Goal: Task Accomplishment & Management: Use online tool/utility

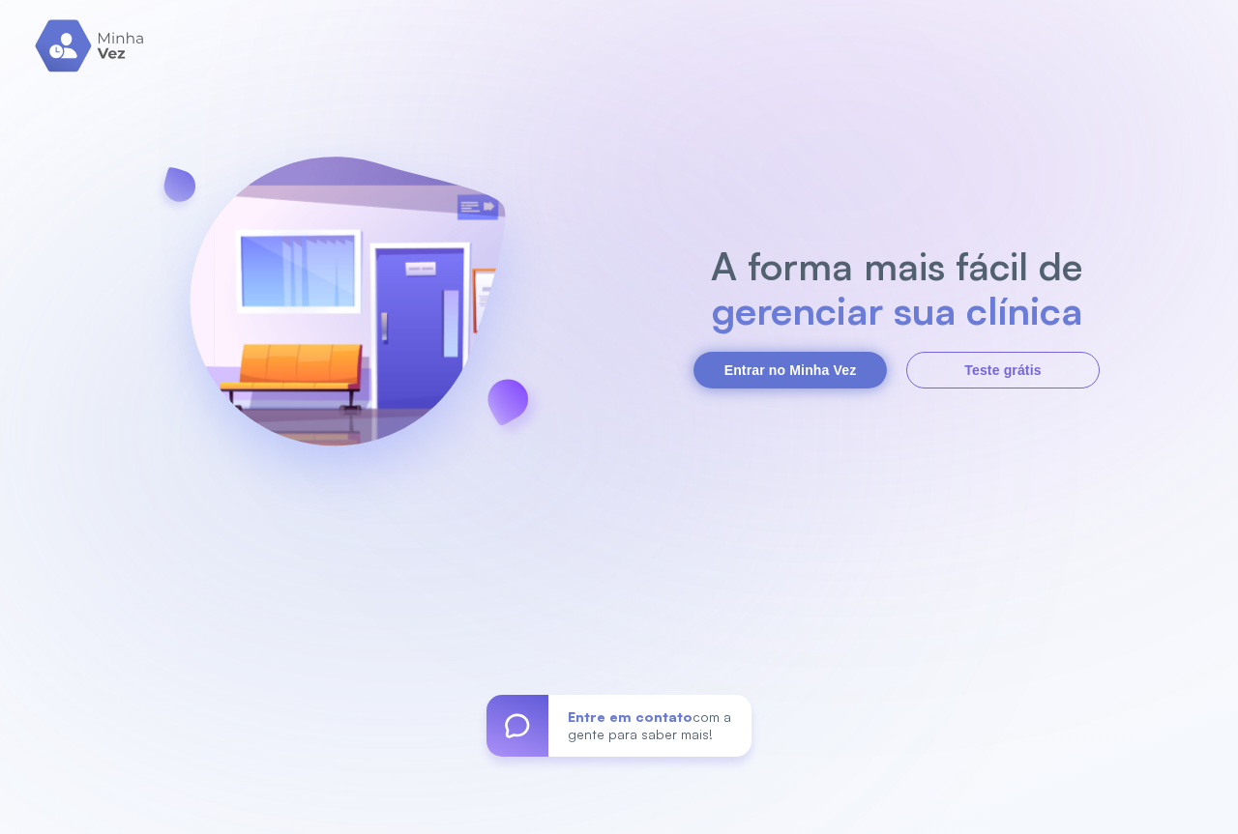
click at [761, 371] on button "Entrar no Minha Vez" at bounding box center [789, 370] width 193 height 37
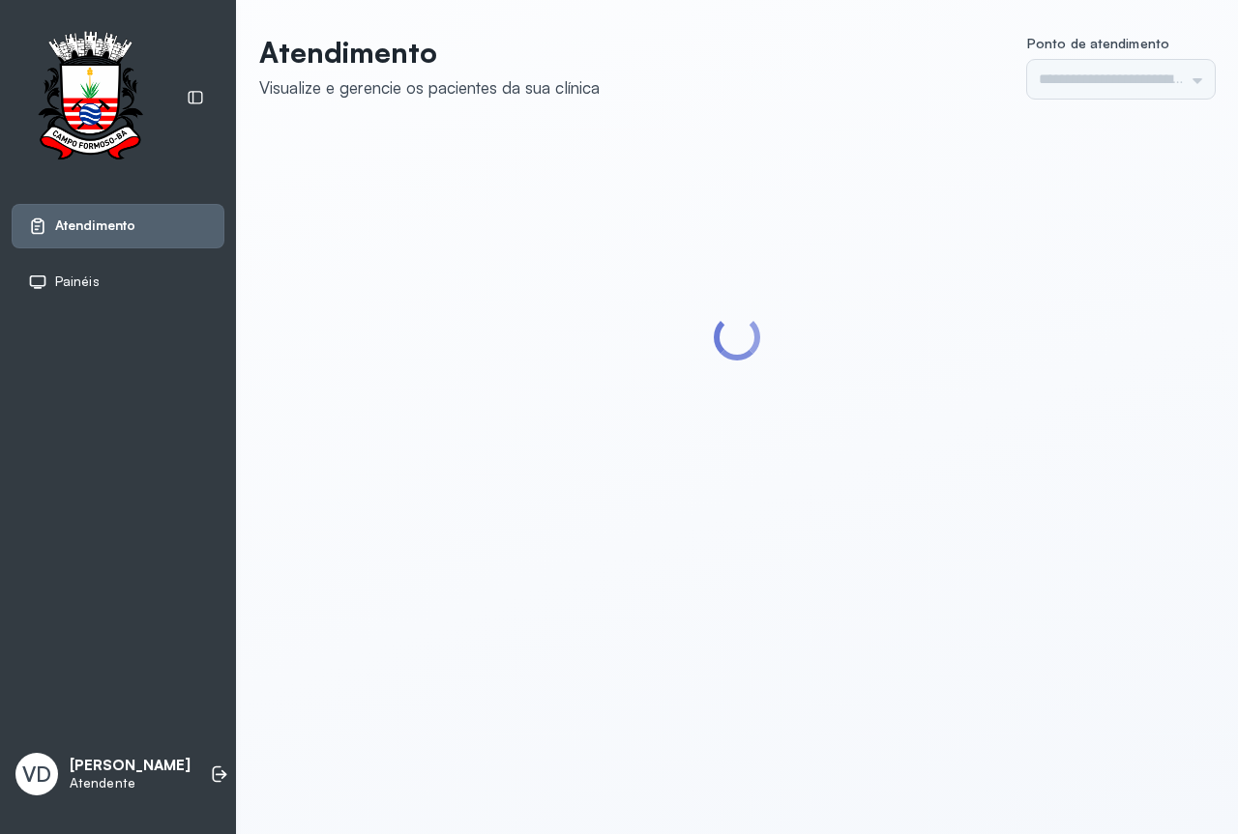
type input "*********"
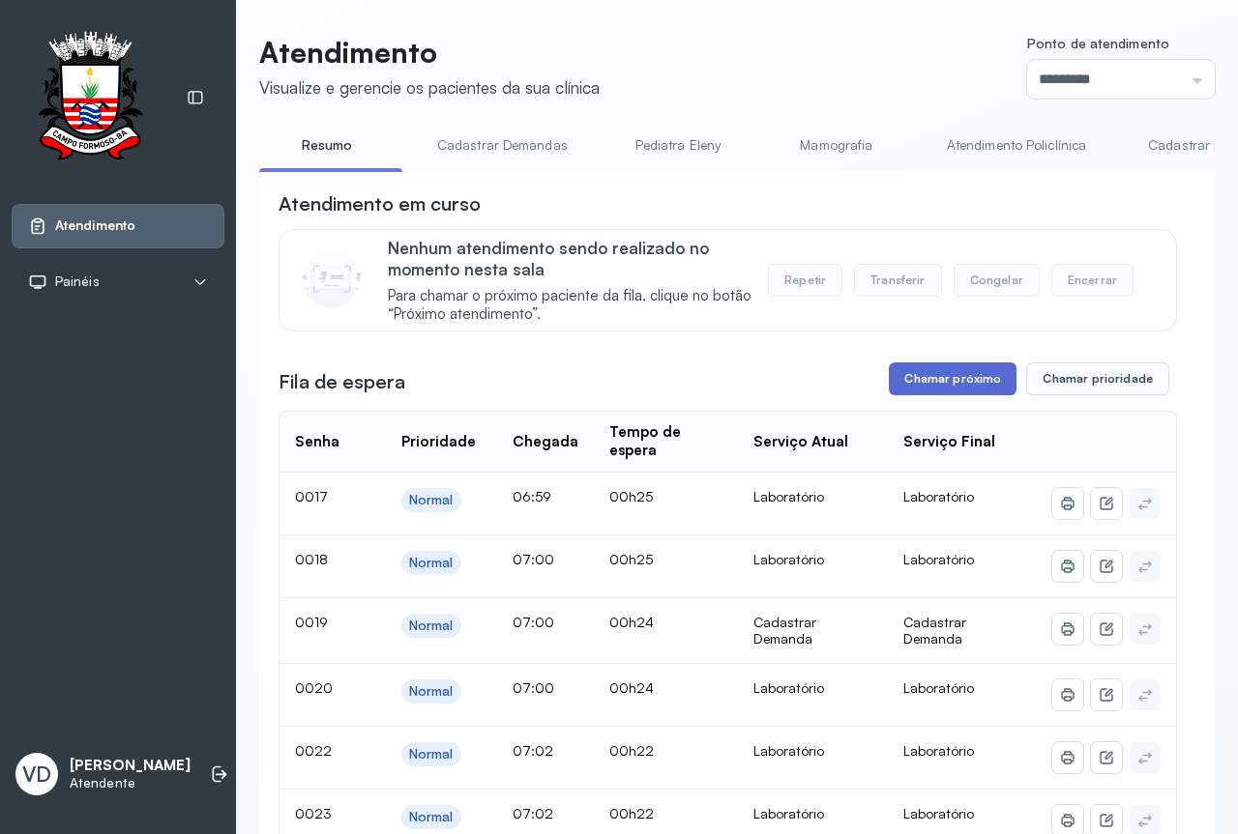
click at [955, 389] on button "Chamar próximo" at bounding box center [953, 379] width 128 height 33
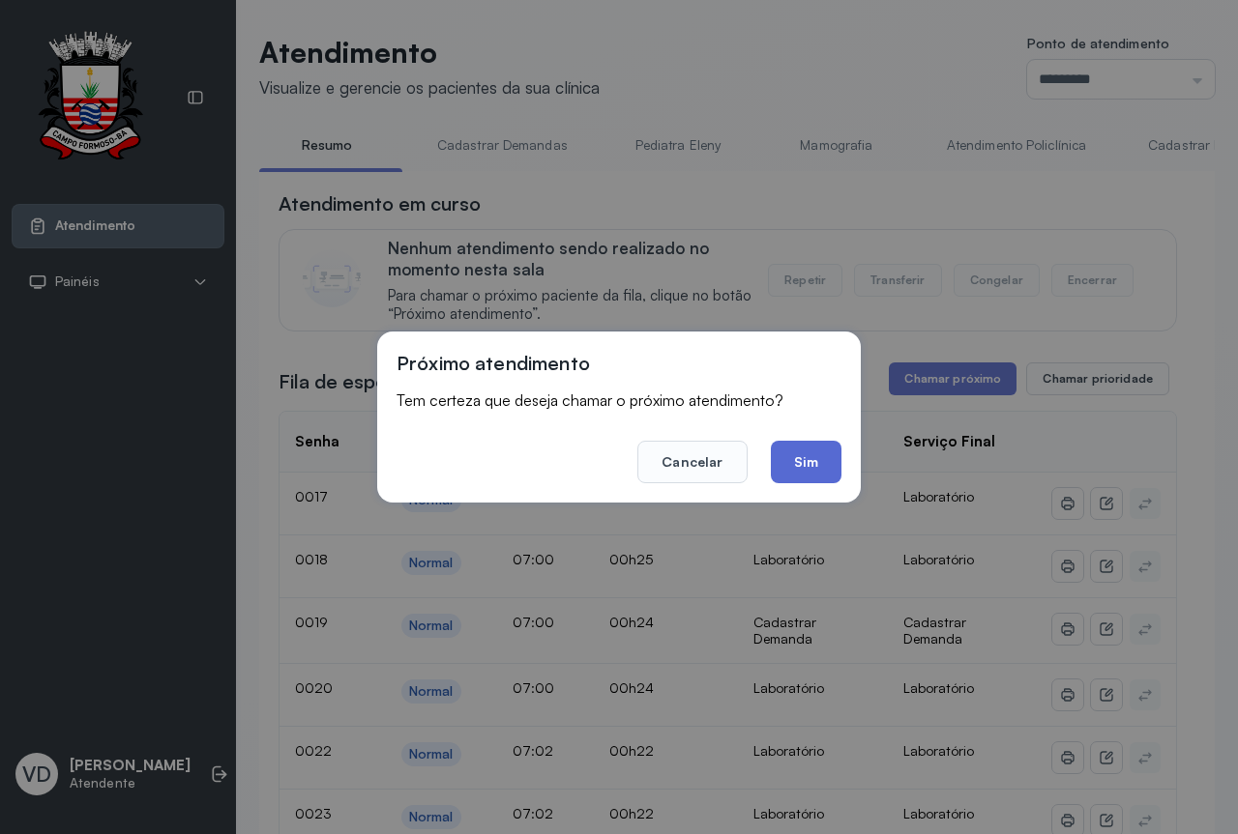
click at [819, 455] on button "Sim" at bounding box center [806, 462] width 71 height 43
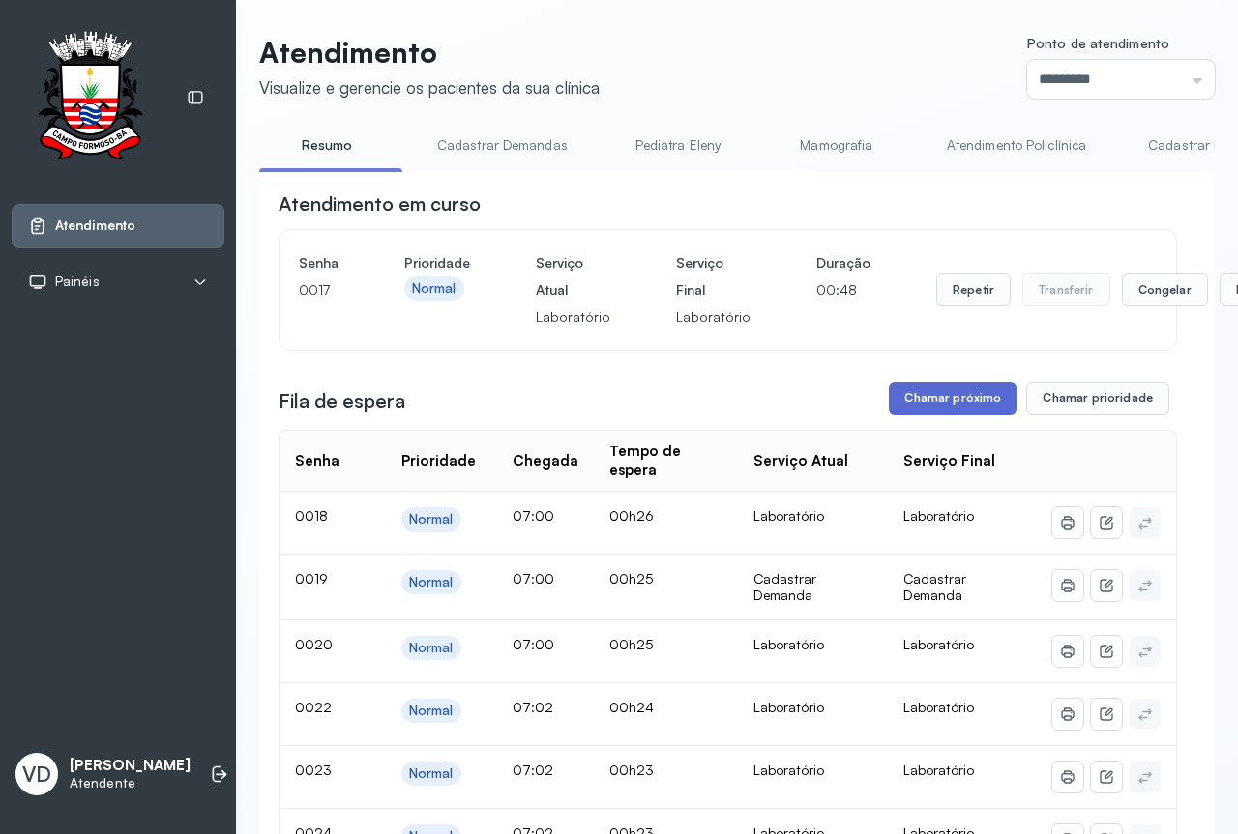
click at [925, 415] on button "Chamar próximo" at bounding box center [953, 398] width 128 height 33
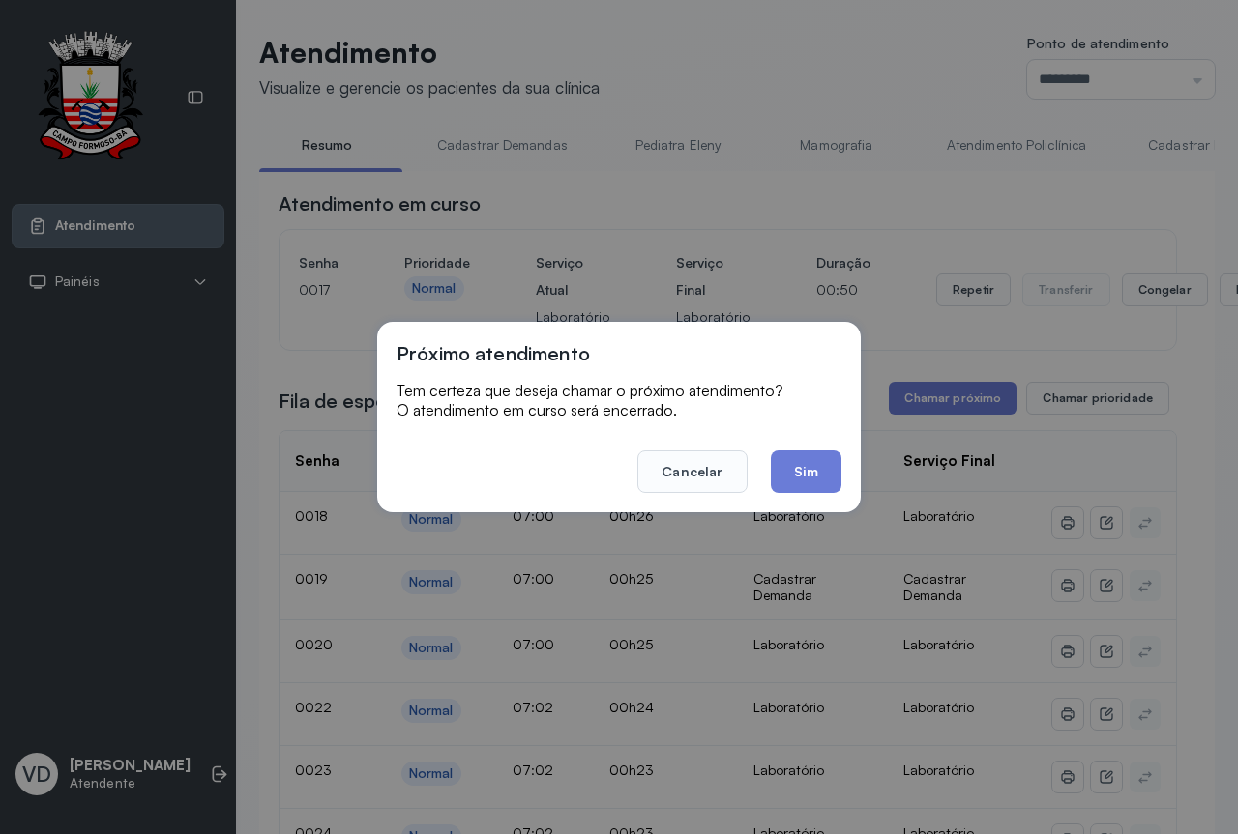
click at [801, 477] on button "Sim" at bounding box center [806, 472] width 71 height 43
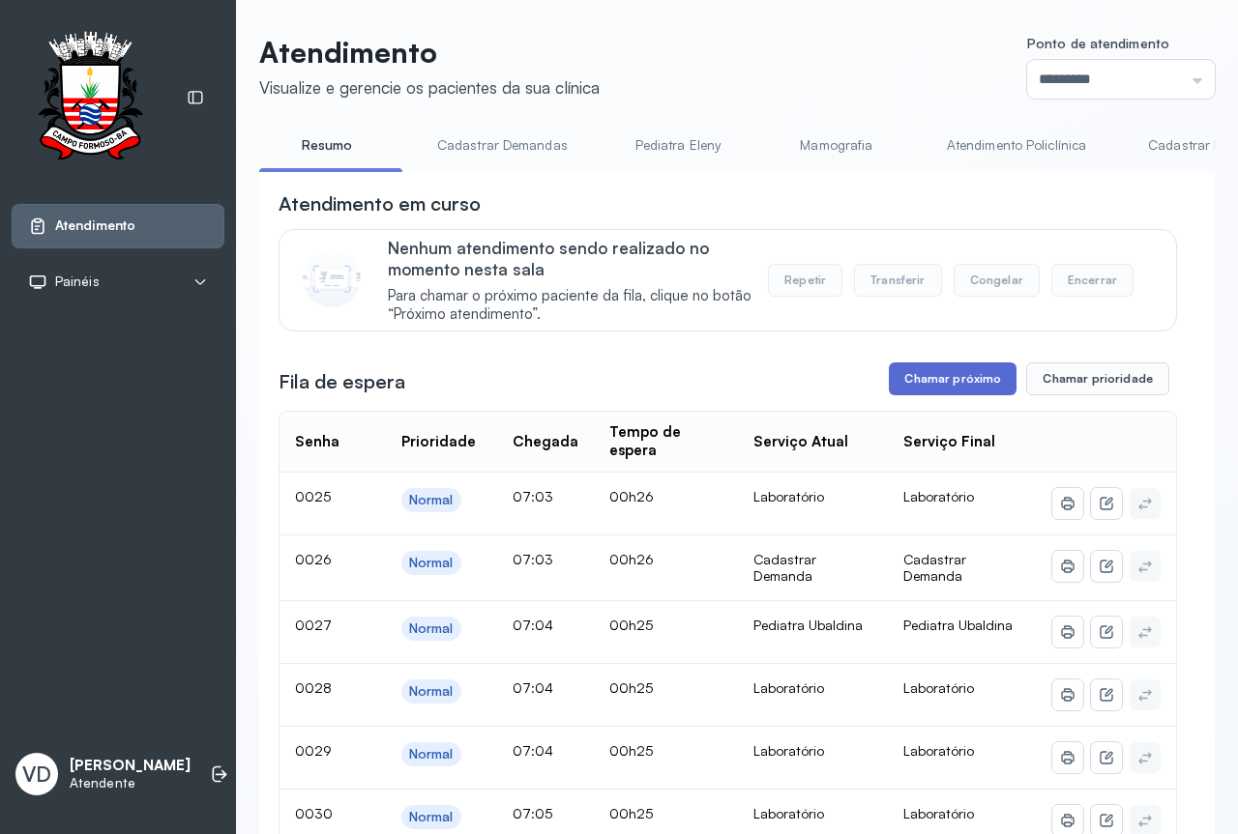
click at [949, 377] on button "Chamar próximo" at bounding box center [953, 379] width 128 height 33
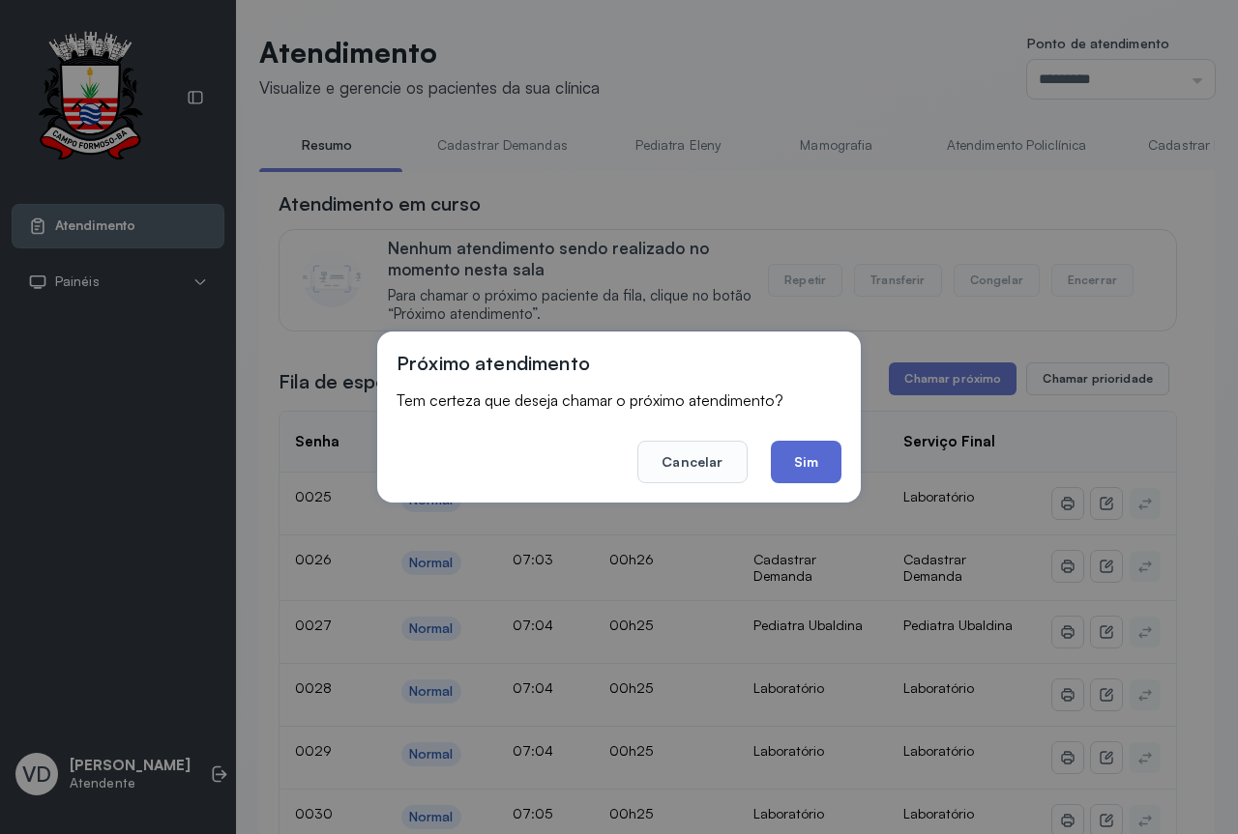
click at [810, 460] on button "Sim" at bounding box center [806, 462] width 71 height 43
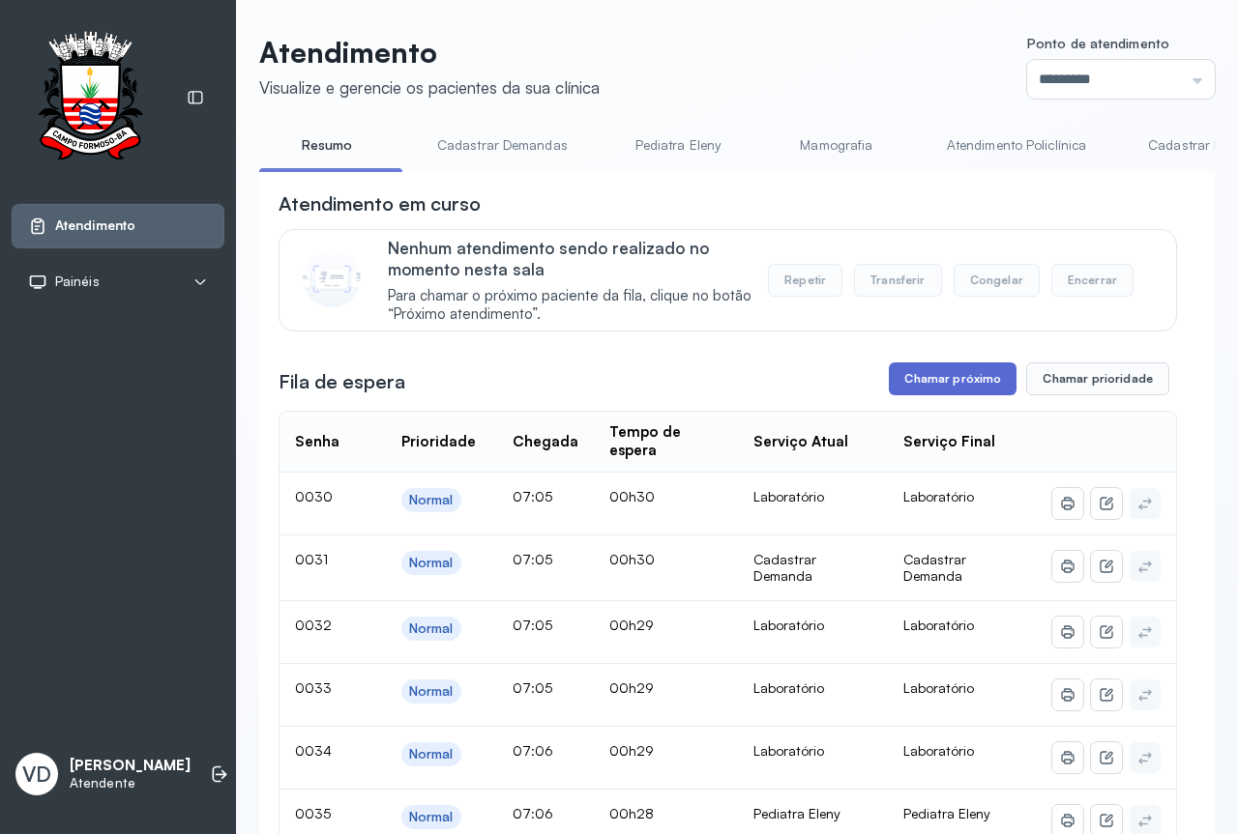
click at [918, 395] on button "Chamar próximo" at bounding box center [953, 379] width 128 height 33
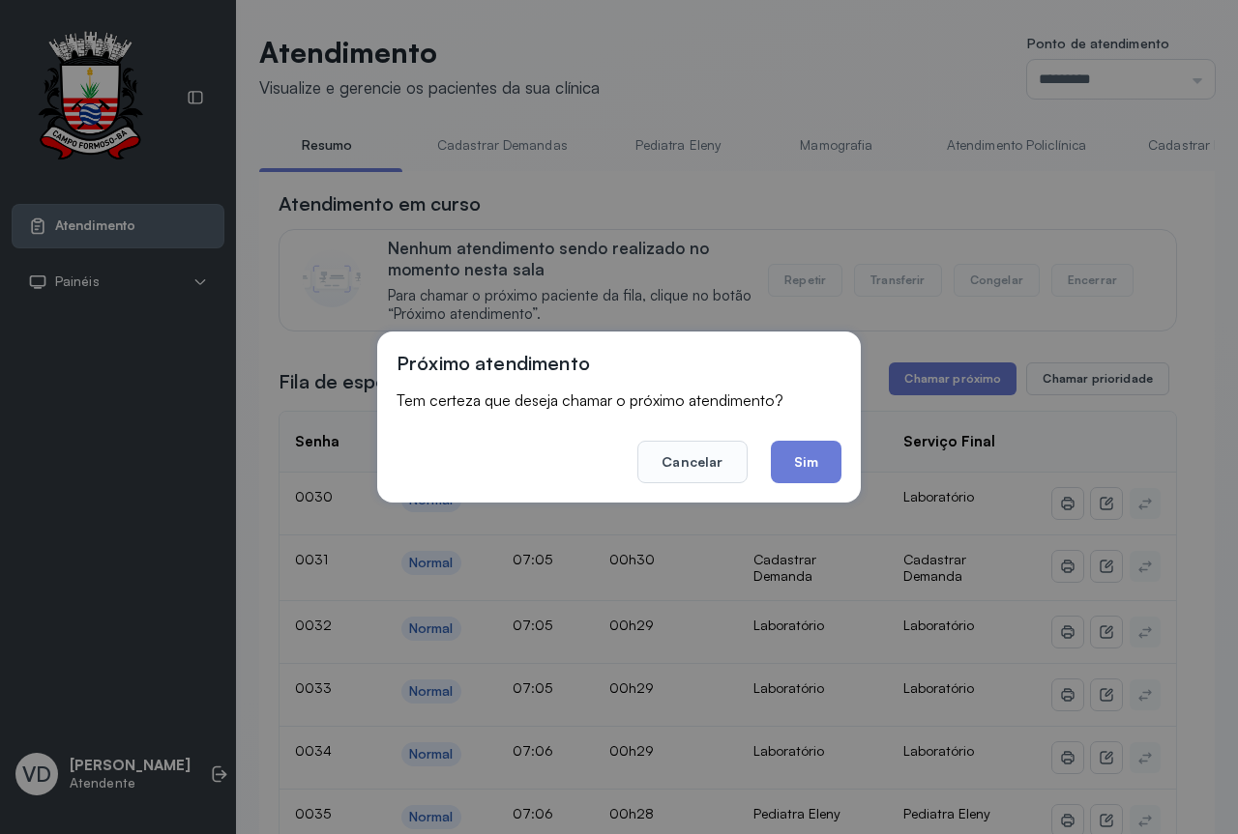
drag, startPoint x: 784, startPoint y: 469, endPoint x: 805, endPoint y: 437, distance: 38.4
click at [786, 468] on button "Sim" at bounding box center [806, 462] width 71 height 43
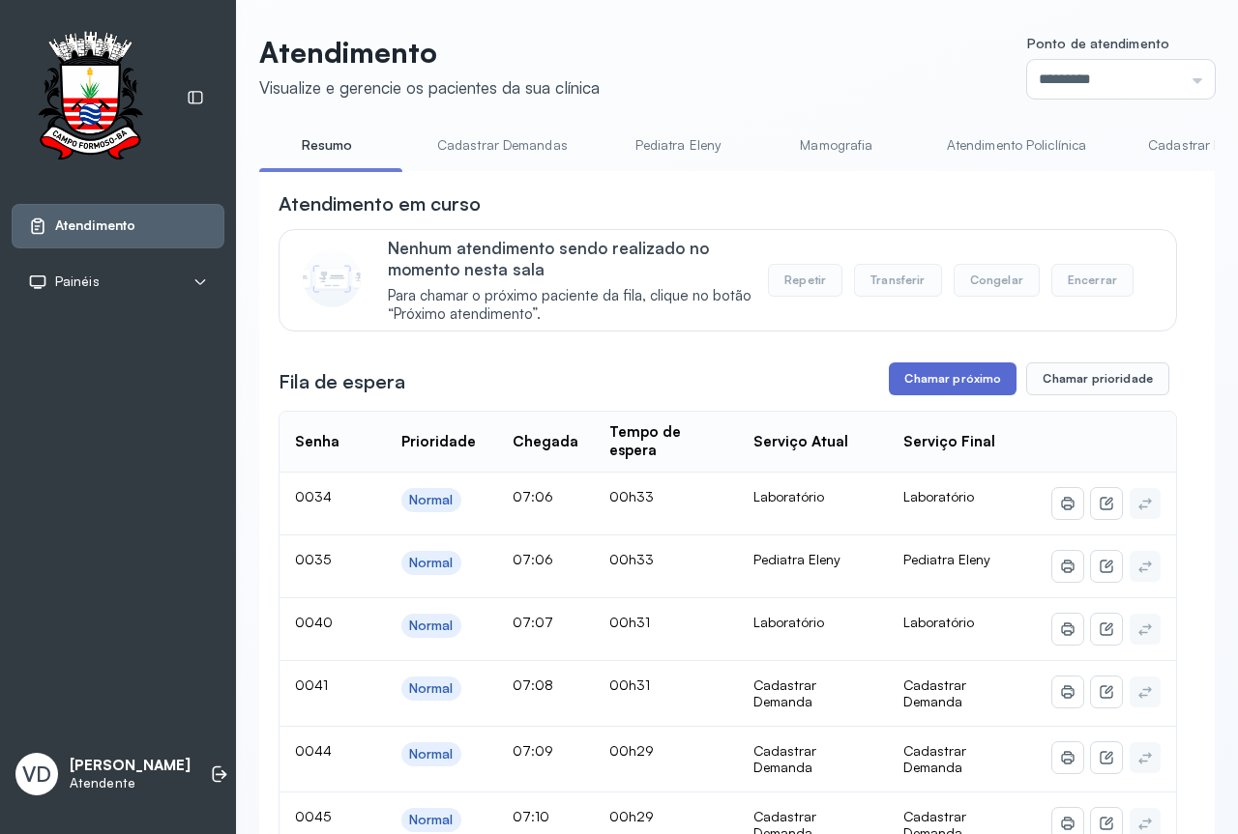
click at [963, 375] on button "Chamar próximo" at bounding box center [953, 379] width 128 height 33
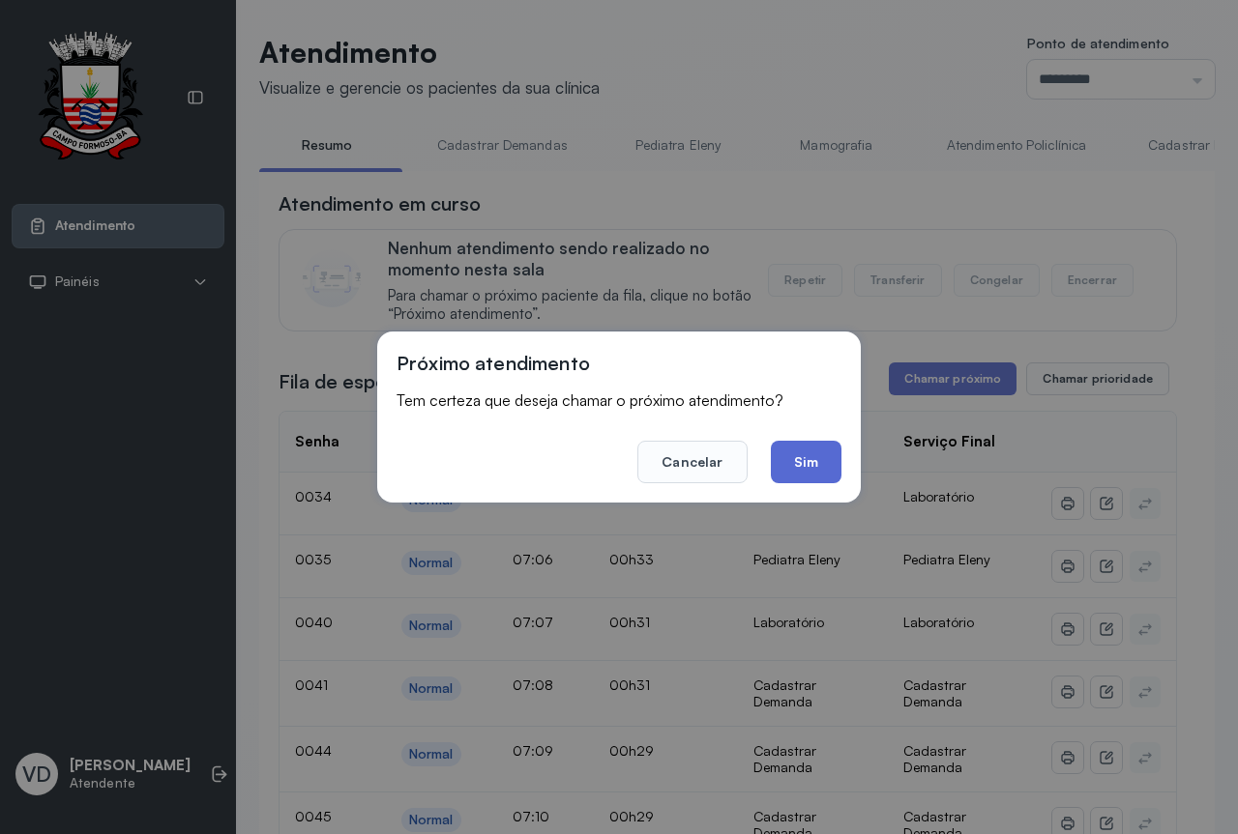
click at [788, 441] on button "Sim" at bounding box center [806, 462] width 71 height 43
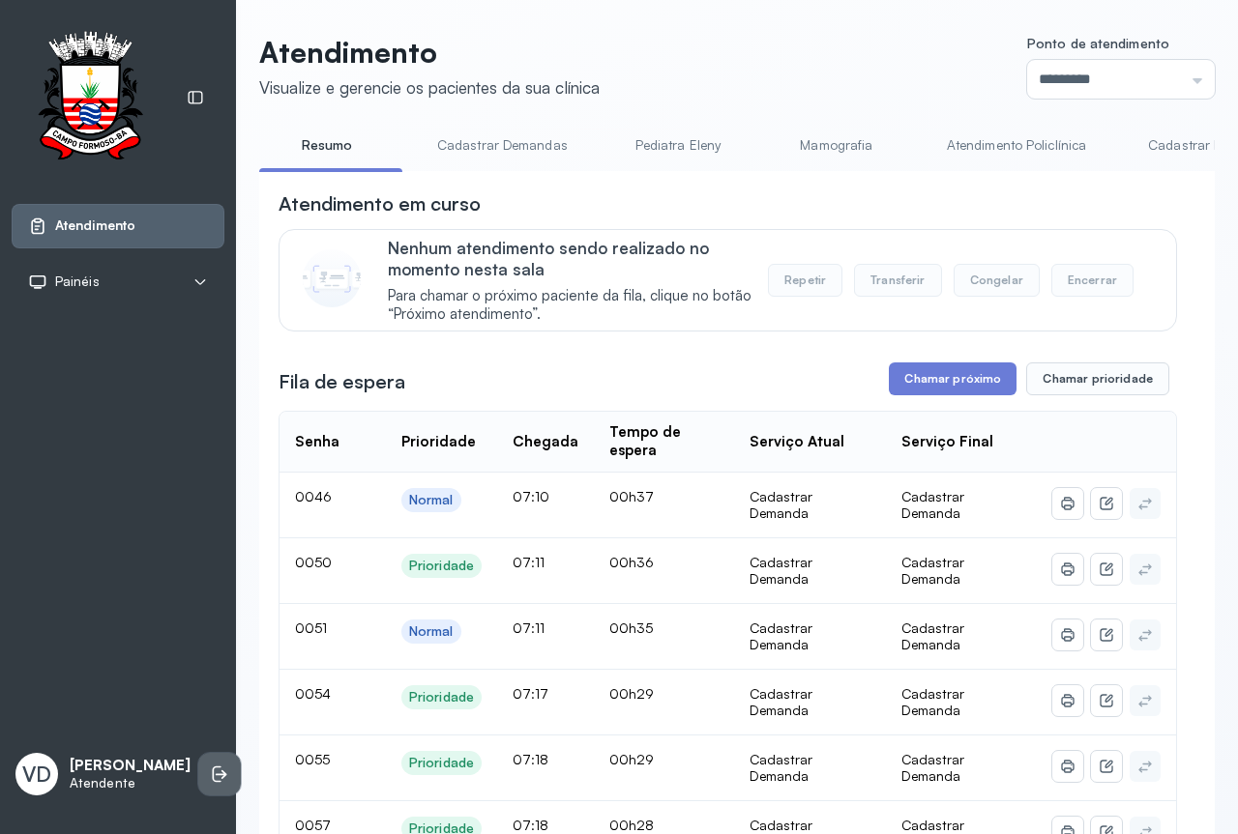
click at [213, 767] on icon at bounding box center [217, 775] width 9 height 16
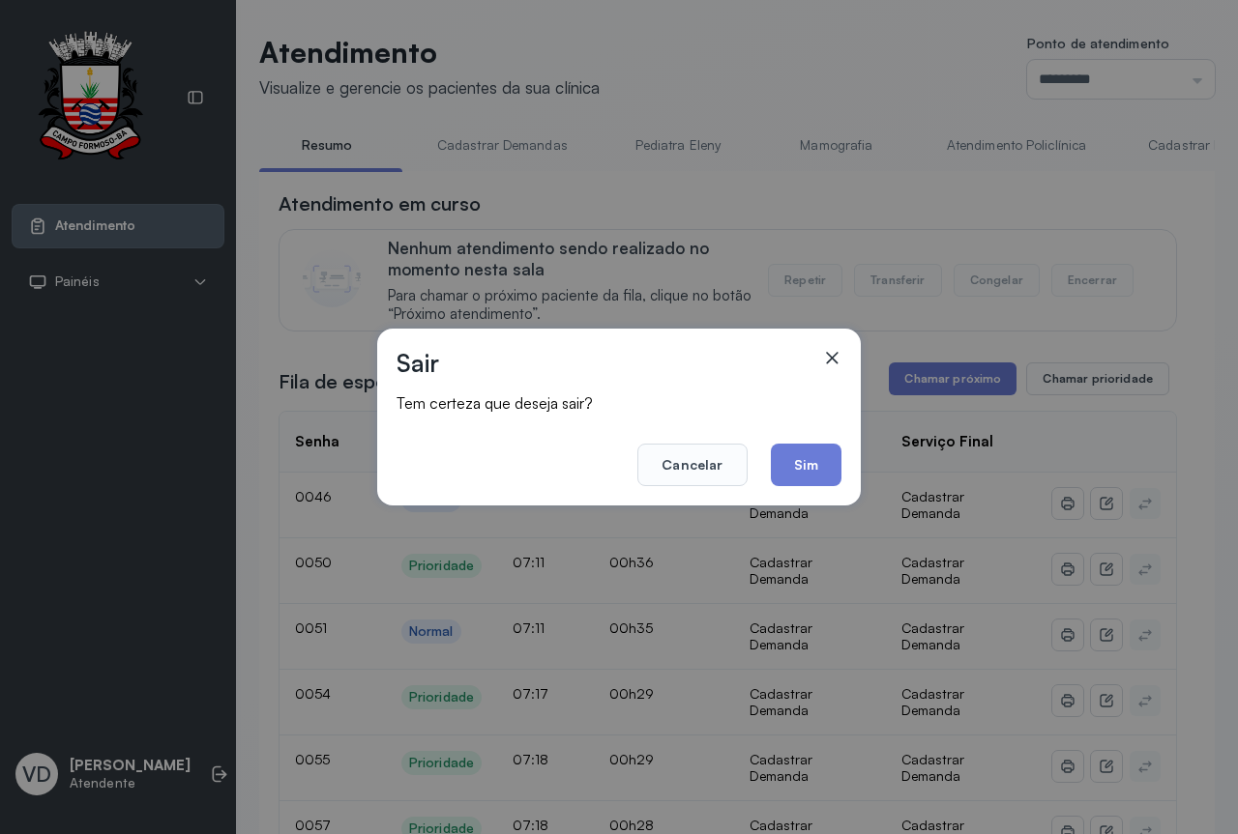
click at [785, 451] on button "Sim" at bounding box center [806, 465] width 71 height 43
